Goal: Task Accomplishment & Management: Complete application form

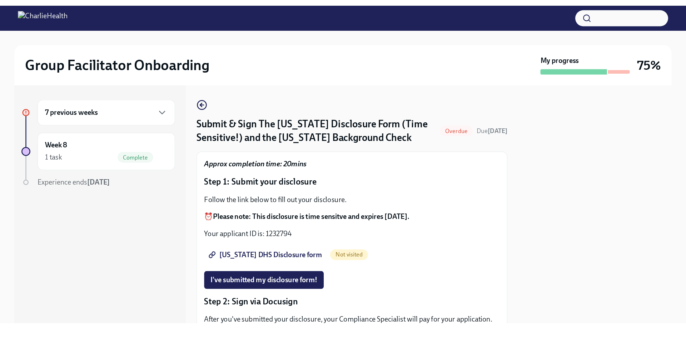
scroll to position [36, 0]
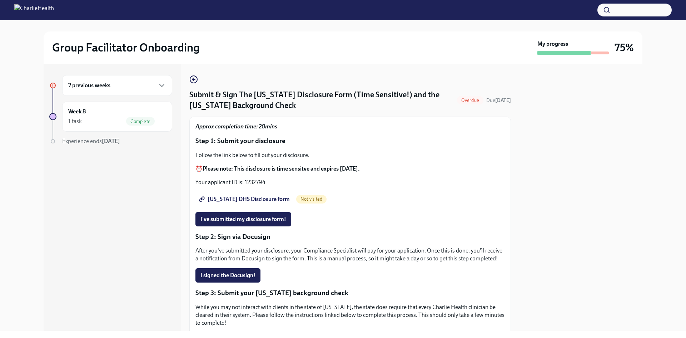
click at [246, 199] on span "[US_STATE] DHS Disclosure form" at bounding box center [244, 198] width 89 height 7
click at [253, 180] on p "Your applicant ID is: 1232794" at bounding box center [349, 182] width 309 height 8
click at [253, 181] on p "Your applicant ID is: 1232794" at bounding box center [349, 182] width 309 height 8
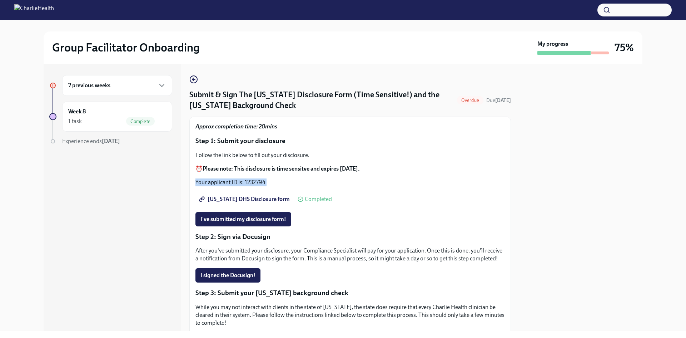
click at [253, 181] on p "Your applicant ID is: 1232794" at bounding box center [349, 182] width 309 height 8
drag, startPoint x: 253, startPoint y: 185, endPoint x: 256, endPoint y: 187, distance: 3.7
click at [254, 186] on div "Approx completion time: 20mins Step 1: Submit your disclosure Follow the link b…" at bounding box center [349, 278] width 309 height 310
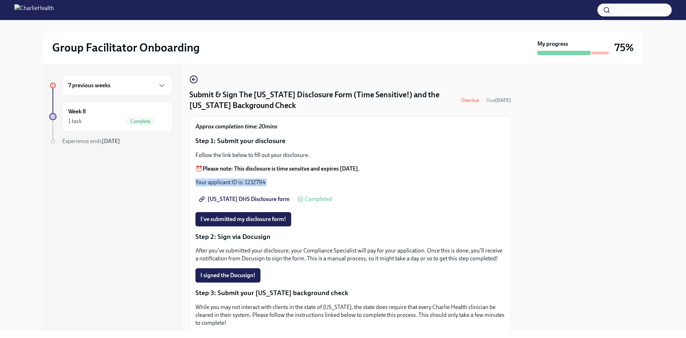
click at [275, 183] on p "Your applicant ID is: 1232794" at bounding box center [349, 182] width 309 height 8
drag, startPoint x: 269, startPoint y: 182, endPoint x: 261, endPoint y: 183, distance: 8.3
click at [269, 182] on p "Your applicant ID is: 1232794" at bounding box center [349, 182] width 309 height 8
drag, startPoint x: 223, startPoint y: 184, endPoint x: 229, endPoint y: 183, distance: 5.9
click at [223, 184] on p "Your applicant ID is: 1232794" at bounding box center [349, 182] width 309 height 8
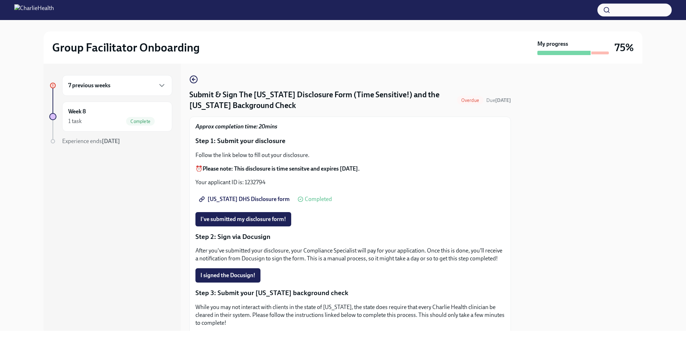
drag, startPoint x: 347, startPoint y: 198, endPoint x: 351, endPoint y: 205, distance: 8.3
click at [347, 200] on div "[US_STATE] DHS Disclosure form Completed" at bounding box center [349, 199] width 309 height 14
drag, startPoint x: 374, startPoint y: 260, endPoint x: 373, endPoint y: 257, distance: 3.6
click at [373, 260] on p "After you've submitted your disclosure, your Compliance Specialist will pay for…" at bounding box center [349, 255] width 309 height 16
drag, startPoint x: 372, startPoint y: 178, endPoint x: 263, endPoint y: 184, distance: 109.6
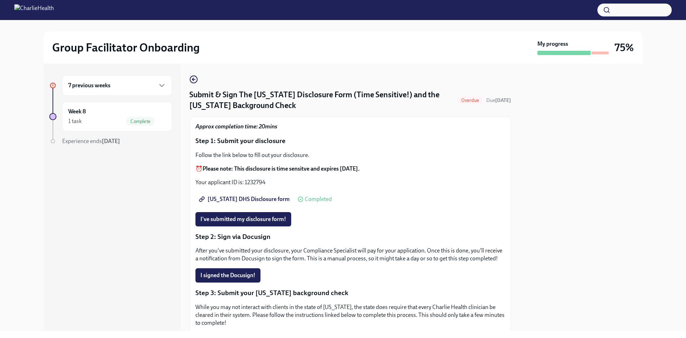
click at [263, 184] on p "Your applicant ID is: 1232794" at bounding box center [349, 182] width 309 height 8
click at [256, 178] on div "Follow the link below to fill out your disclosure. ⏰ Please note: This disclosu…" at bounding box center [349, 168] width 309 height 35
click at [257, 179] on p "Your applicant ID is: 1232794" at bounding box center [349, 182] width 309 height 8
click at [258, 180] on p "Your applicant ID is: 1232794" at bounding box center [349, 182] width 309 height 8
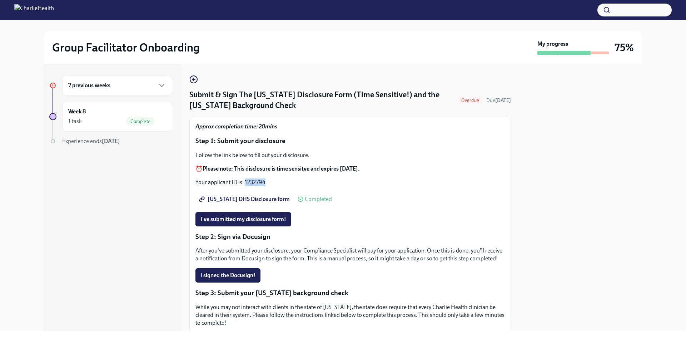
copy p "1232794"
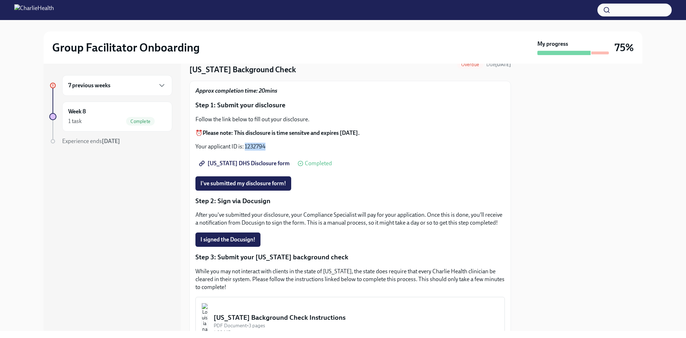
click at [258, 162] on span "[US_STATE] DHS Disclosure form" at bounding box center [244, 163] width 89 height 7
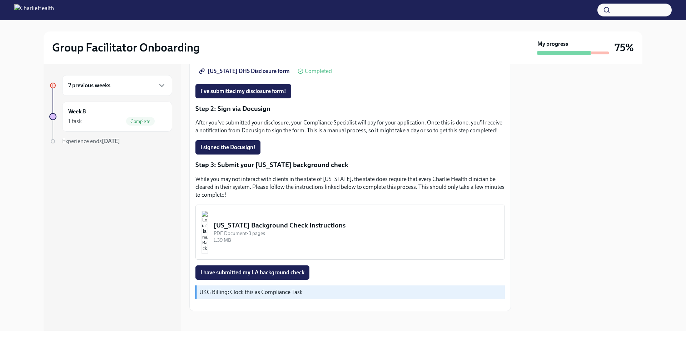
scroll to position [139, 0]
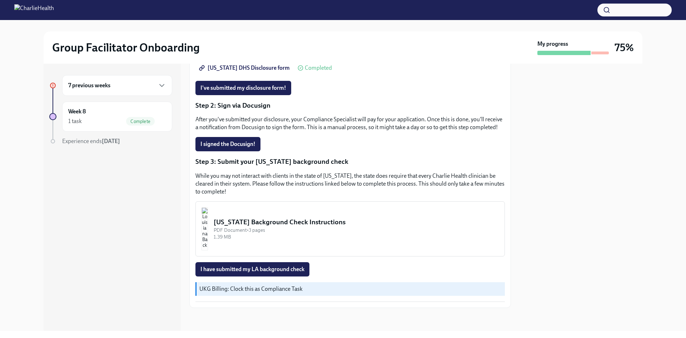
click at [293, 219] on div "[US_STATE] Background Check Instructions" at bounding box center [356, 221] width 285 height 9
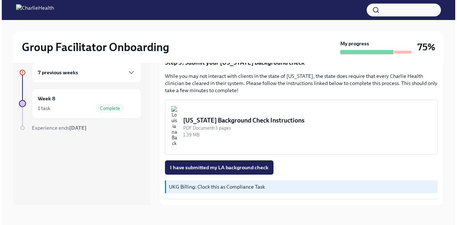
scroll to position [195, 0]
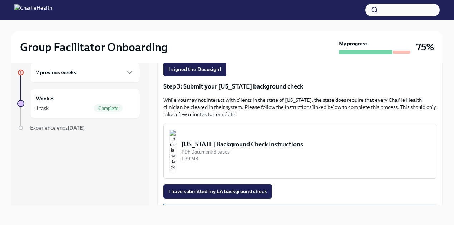
click at [194, 128] on button "[US_STATE] Background Check Instructions PDF Document • 3 pages 1.39 MB" at bounding box center [299, 151] width 273 height 55
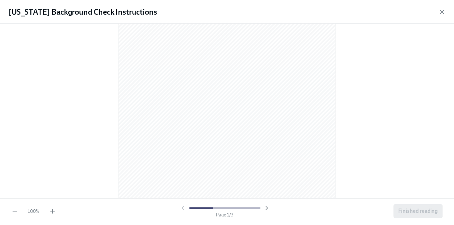
scroll to position [71, 0]
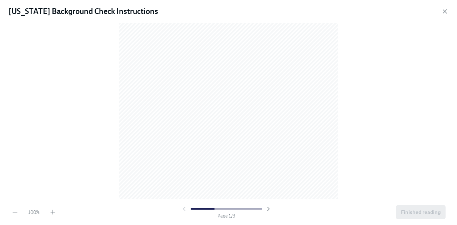
click at [442, 13] on icon "button" at bounding box center [445, 11] width 7 height 7
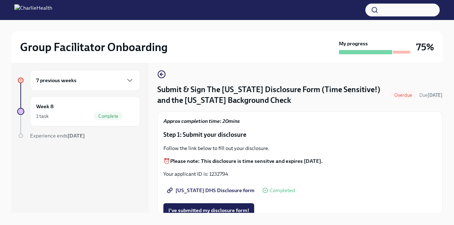
scroll to position [0, 0]
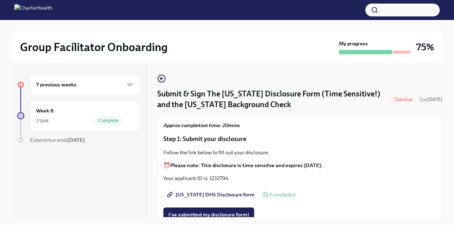
drag, startPoint x: 102, startPoint y: 83, endPoint x: 103, endPoint y: 90, distance: 7.2
click at [103, 83] on div "7 previous weeks" at bounding box center [85, 84] width 98 height 9
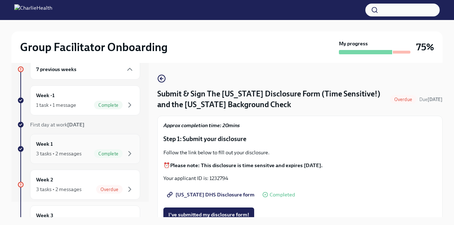
scroll to position [24, 0]
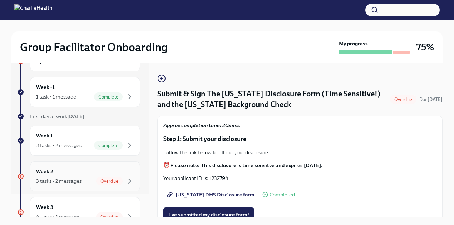
click at [70, 175] on div "Week 2 3 tasks • 2 messages Overdue" at bounding box center [85, 177] width 98 height 18
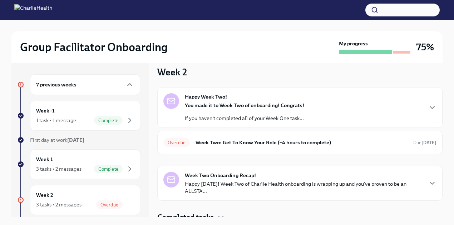
scroll to position [14, 0]
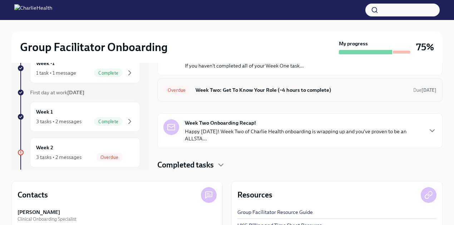
click at [233, 86] on h6 "Week Two: Get To Know Your Role (~4 hours to complete)" at bounding box center [301, 90] width 212 height 8
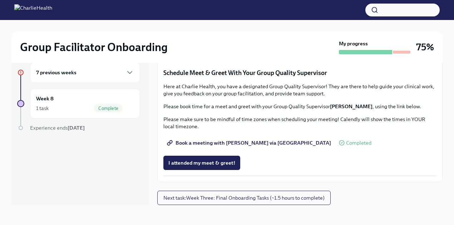
scroll to position [689, 0]
click at [213, 159] on span "I attended my meet & greet!" at bounding box center [201, 162] width 67 height 7
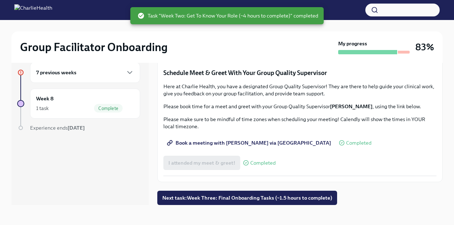
scroll to position [689, 0]
click at [274, 198] on span "Next task : Week Three: Final Onboarding Tasks (~1.5 hours to complete)" at bounding box center [247, 197] width 170 height 7
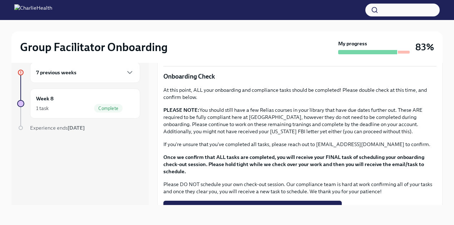
scroll to position [590, 0]
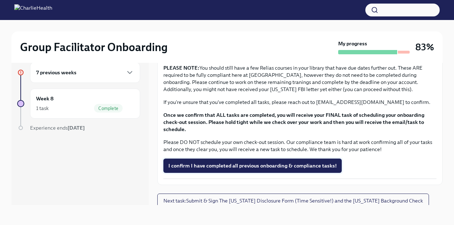
click at [235, 165] on span "I confirm I have completed all previous onboarding & compliance tasks!" at bounding box center [252, 165] width 168 height 7
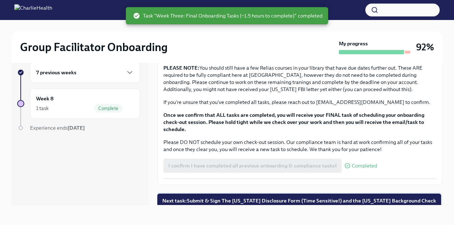
click at [267, 197] on span "Next task : Submit & Sign The [US_STATE] Disclosure Form (Time Sensitive!) and …" at bounding box center [299, 200] width 274 height 7
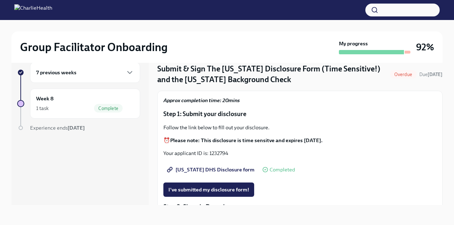
scroll to position [24, 0]
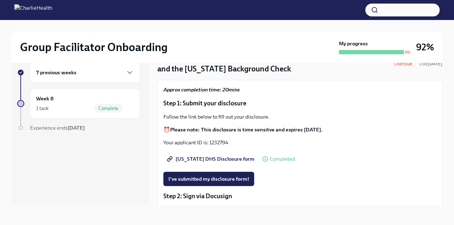
click at [226, 158] on span "[US_STATE] DHS Disclosure form" at bounding box center [211, 158] width 86 height 7
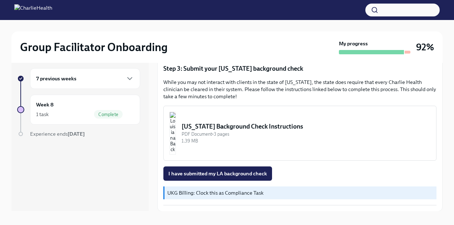
scroll to position [12, 0]
